Goal: Information Seeking & Learning: Find specific page/section

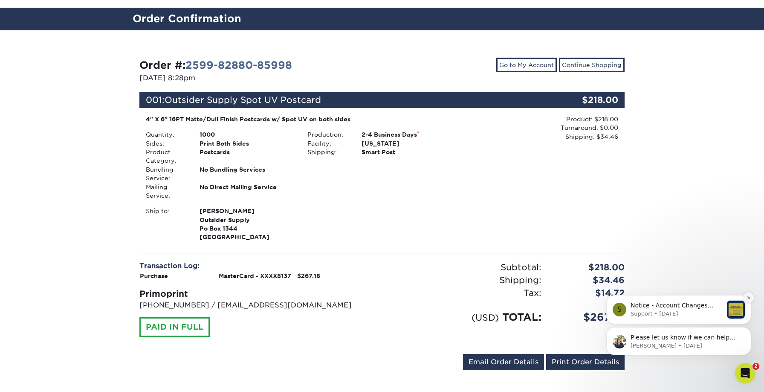
click at [748, 298] on icon "Dismiss notification" at bounding box center [748, 297] width 3 height 3
click at [745, 329] on button "Dismiss notification" at bounding box center [748, 329] width 11 height 11
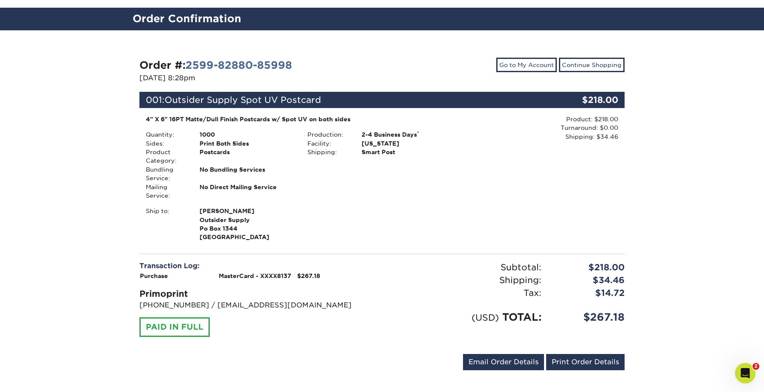
click at [148, 20] on h2 "Order Confirmation" at bounding box center [382, 19] width 512 height 16
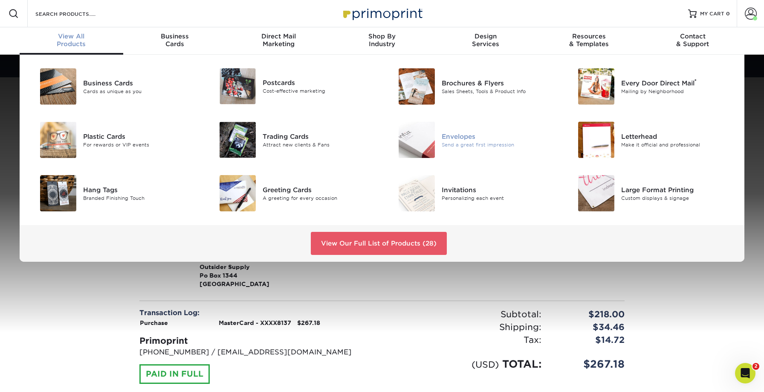
click at [451, 137] on div "Envelopes" at bounding box center [498, 135] width 113 height 9
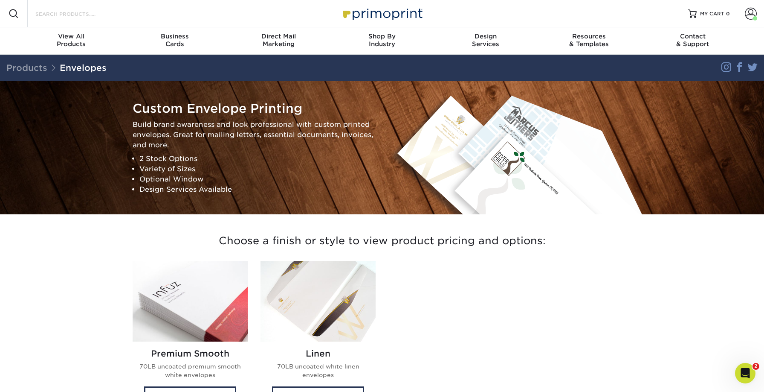
click at [52, 11] on input "Search Products" at bounding box center [76, 14] width 83 height 10
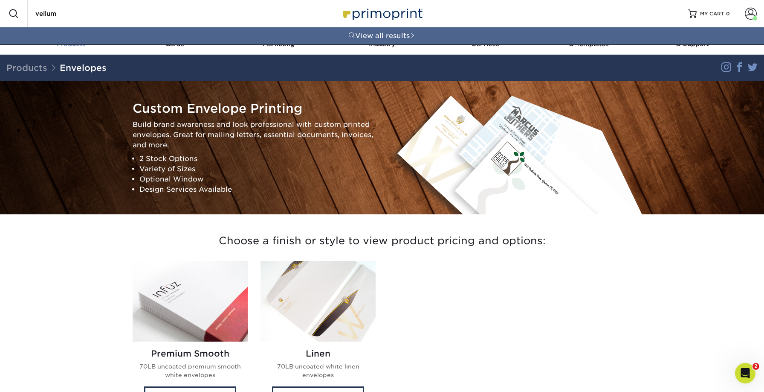
type input "vellum"
